Goal: Information Seeking & Learning: Understand process/instructions

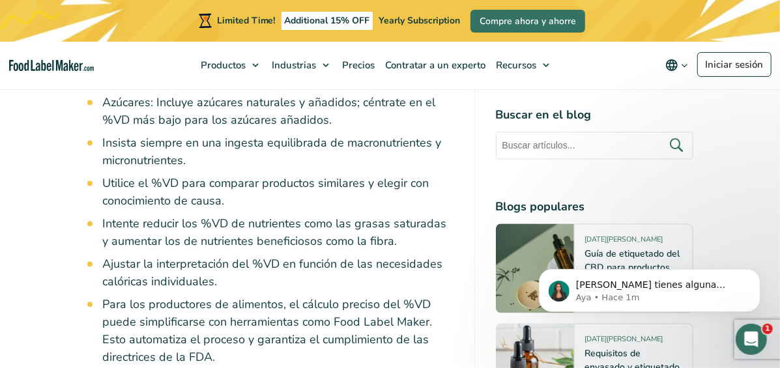
scroll to position [1239, 0]
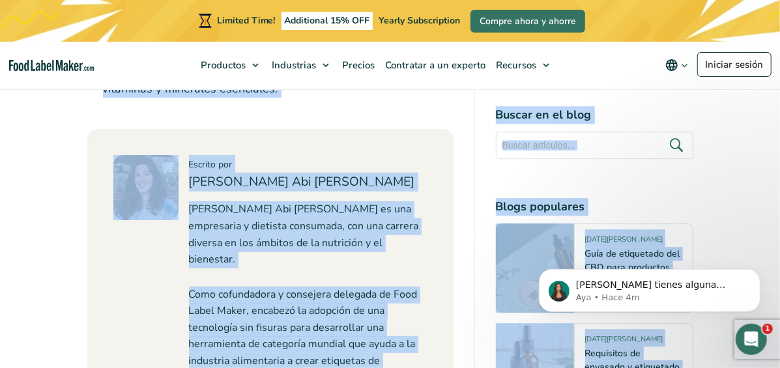
scroll to position [8984, 0]
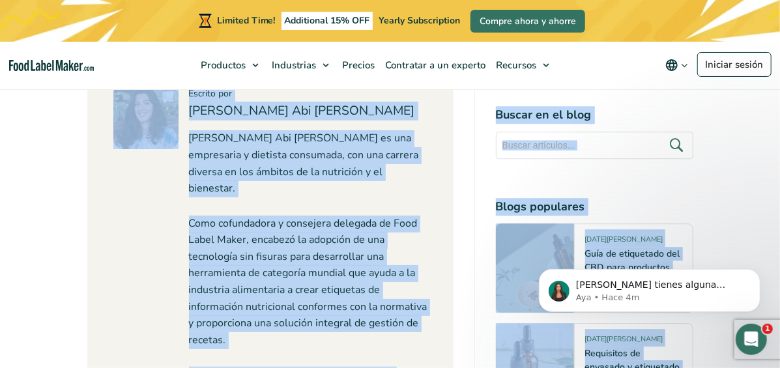
drag, startPoint x: 19, startPoint y: 154, endPoint x: 393, endPoint y: 212, distance: 378.4
drag, startPoint x: 393, startPoint y: 212, endPoint x: 294, endPoint y: 236, distance: 101.1
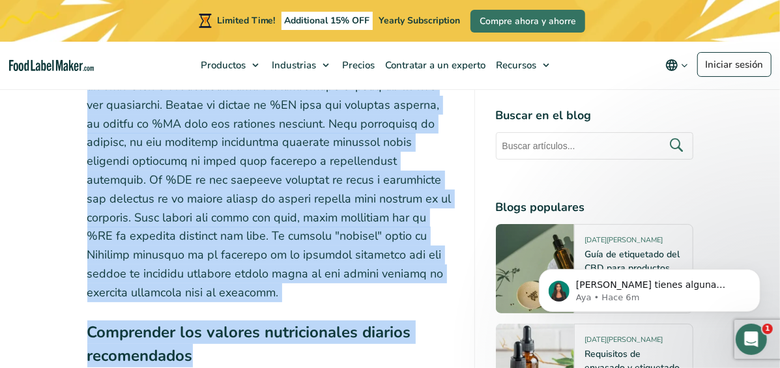
scroll to position [7266, 0]
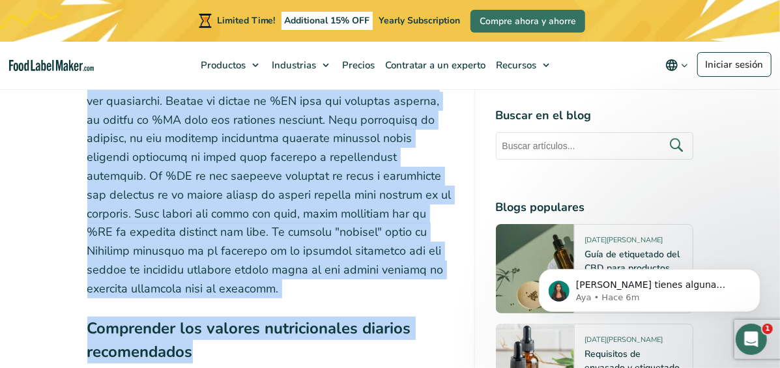
drag, startPoint x: 22, startPoint y: 142, endPoint x: 456, endPoint y: 212, distance: 439.4
copy div "Loremipsum dol sitametcon ad elits doeius (%TE) ¿Inc utlaboree doloremag aliqu …"
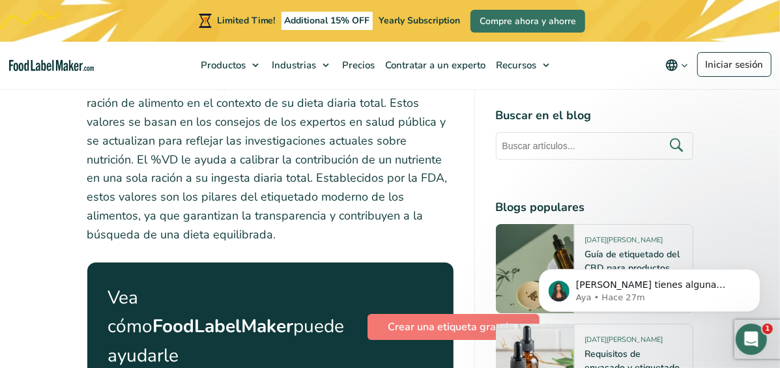
scroll to position [2302, 0]
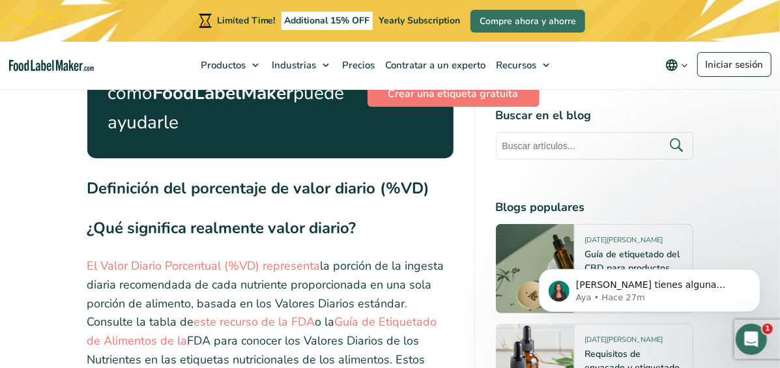
scroll to position [2508, 0]
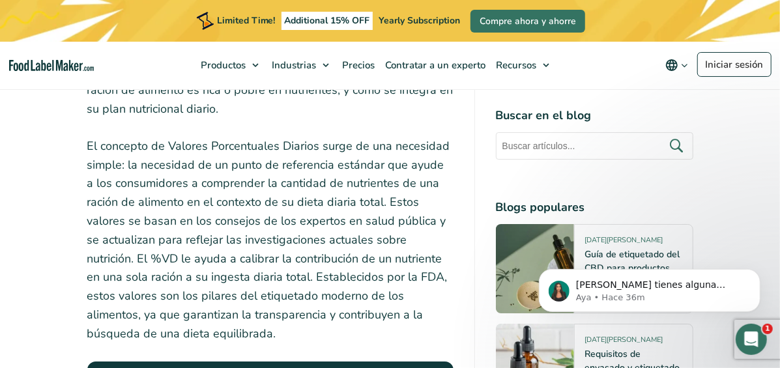
scroll to position [2201, 0]
